Goal: Task Accomplishment & Management: Manage account settings

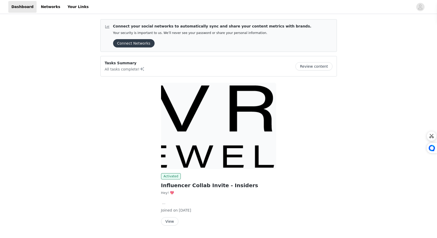
click at [172, 219] on button "View" at bounding box center [169, 221] width 17 height 8
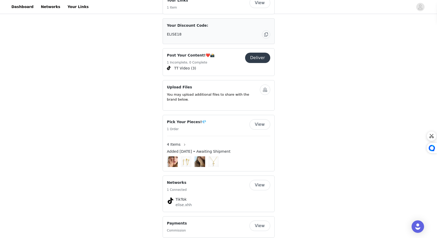
scroll to position [226, 0]
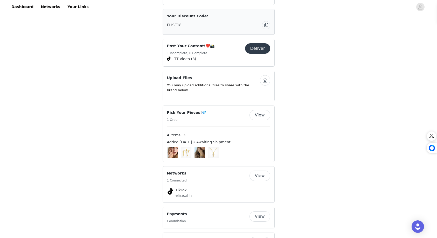
click at [261, 110] on button "View" at bounding box center [260, 115] width 21 height 10
